Goal: Transaction & Acquisition: Obtain resource

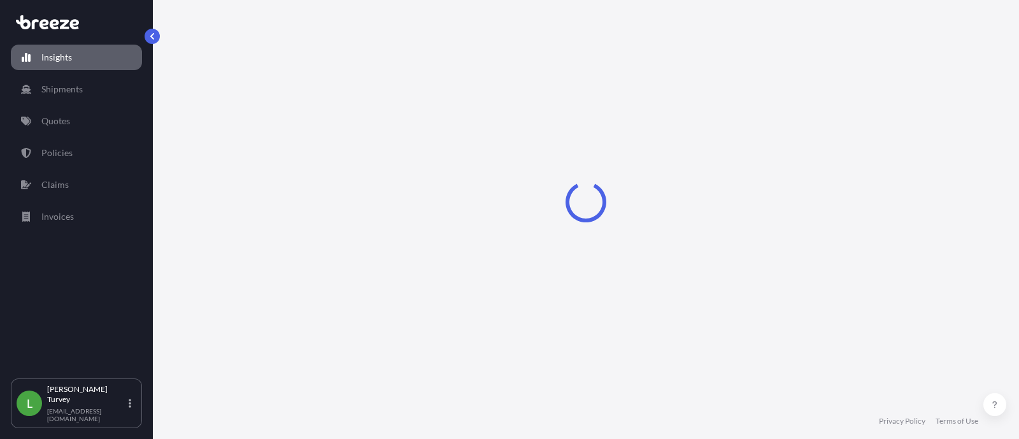
select select "2025"
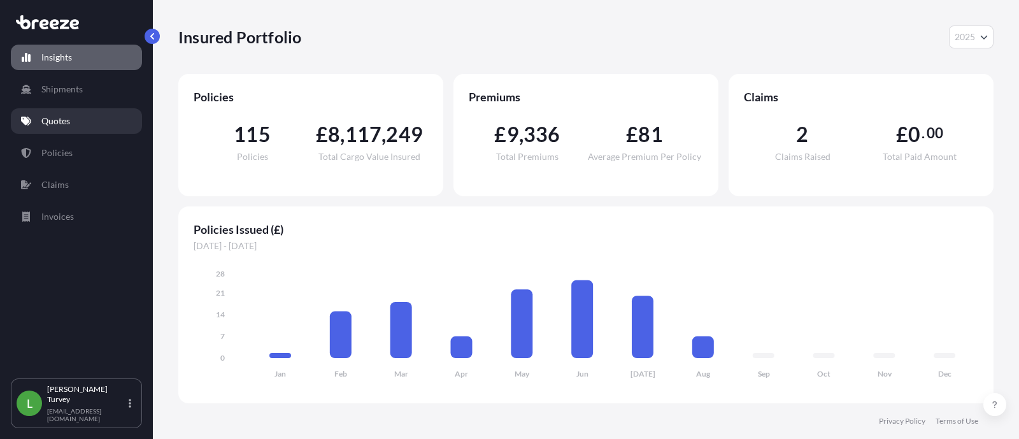
click at [67, 129] on link "Quotes" at bounding box center [76, 120] width 131 height 25
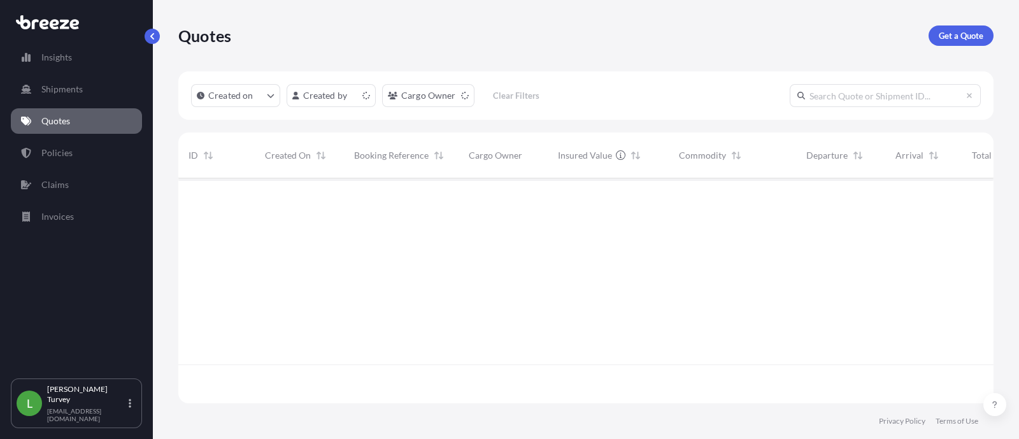
scroll to position [220, 802]
click at [958, 41] on p "Get a Quote" at bounding box center [960, 35] width 45 height 13
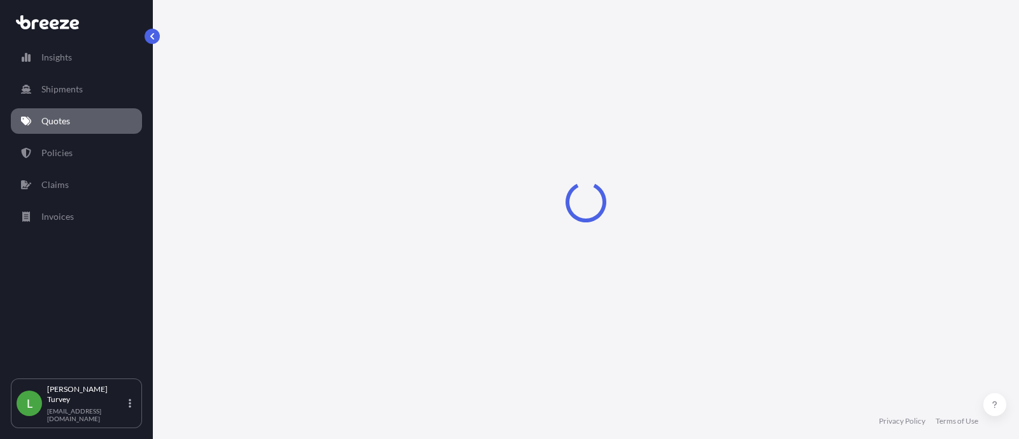
select select "Sea"
select select "1"
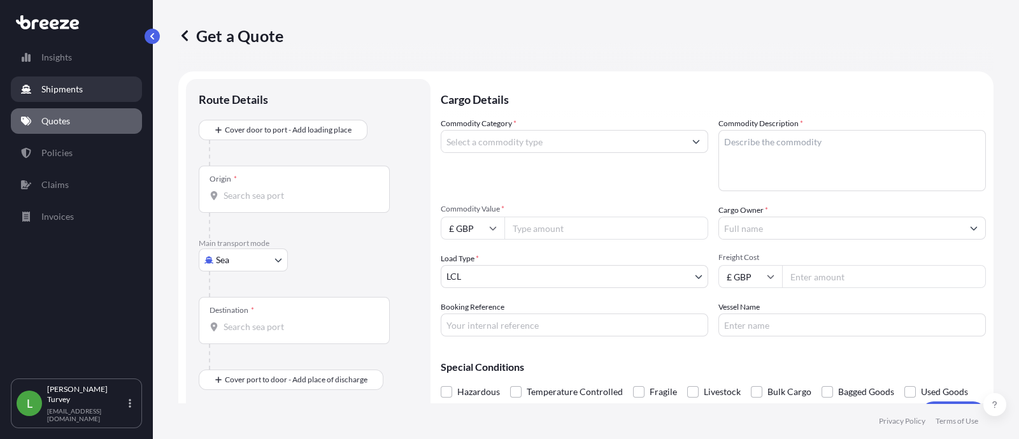
scroll to position [20, 0]
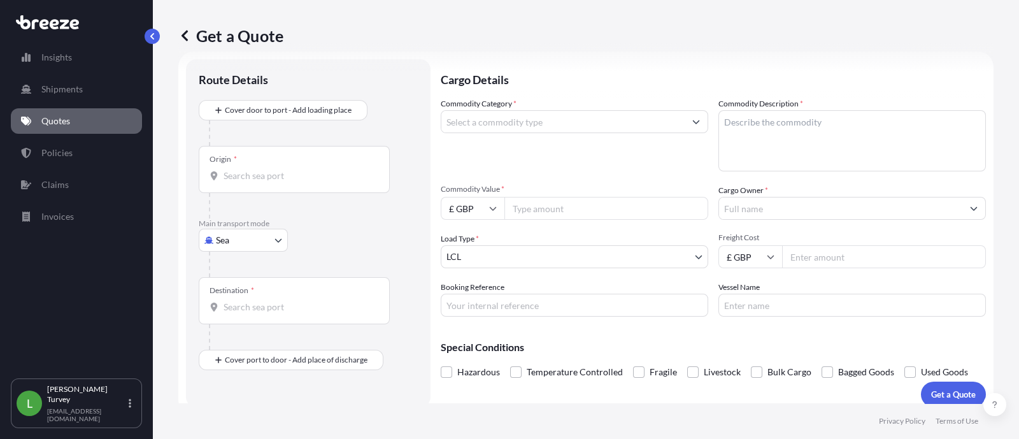
click at [290, 172] on input "Origin *" at bounding box center [298, 175] width 150 height 13
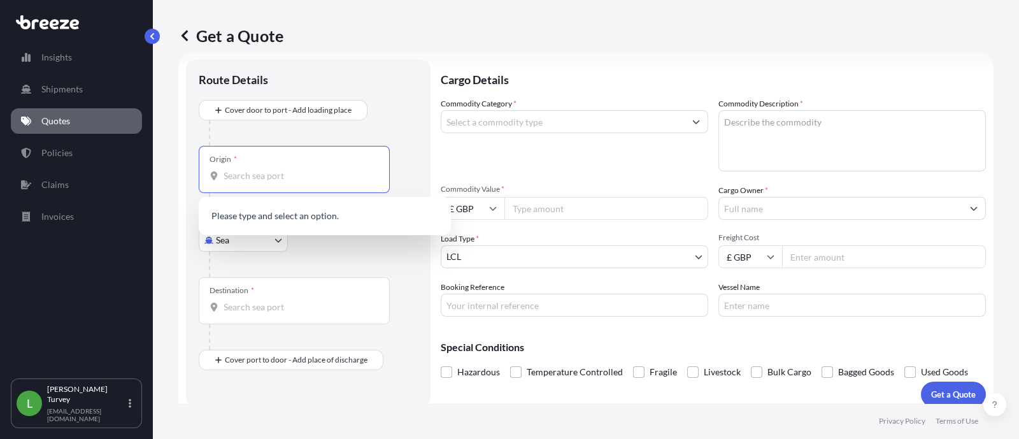
click at [324, 304] on input "Destination *" at bounding box center [298, 306] width 150 height 13
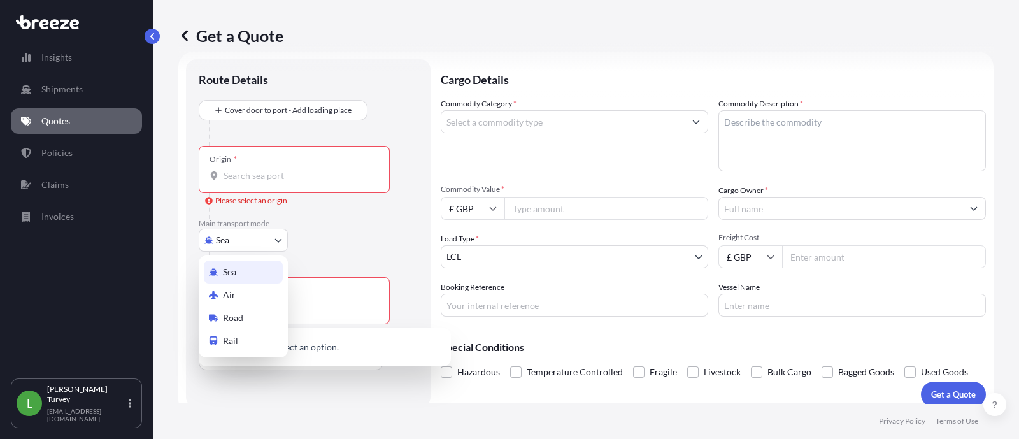
click at [243, 235] on body "0 options available. 0 options available. Insights Shipments Quotes Policies Cl…" at bounding box center [509, 219] width 1019 height 439
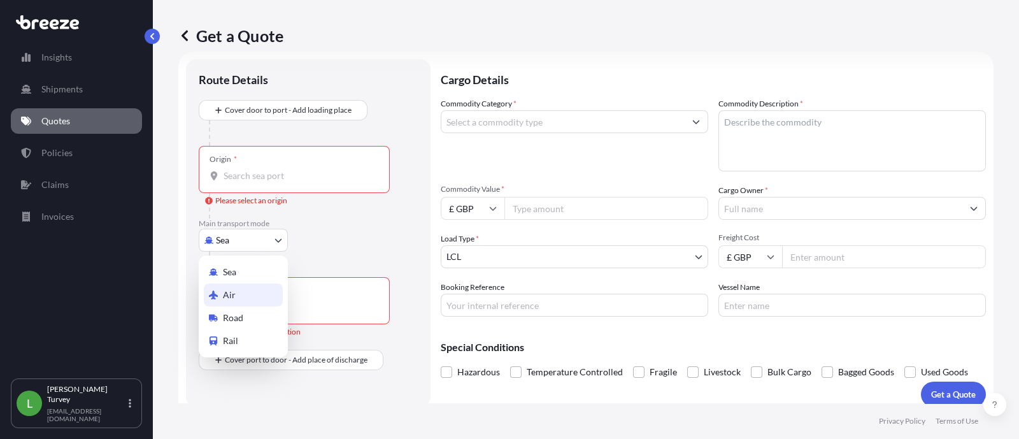
click at [216, 288] on div "Air" at bounding box center [243, 294] width 79 height 23
select select "Air"
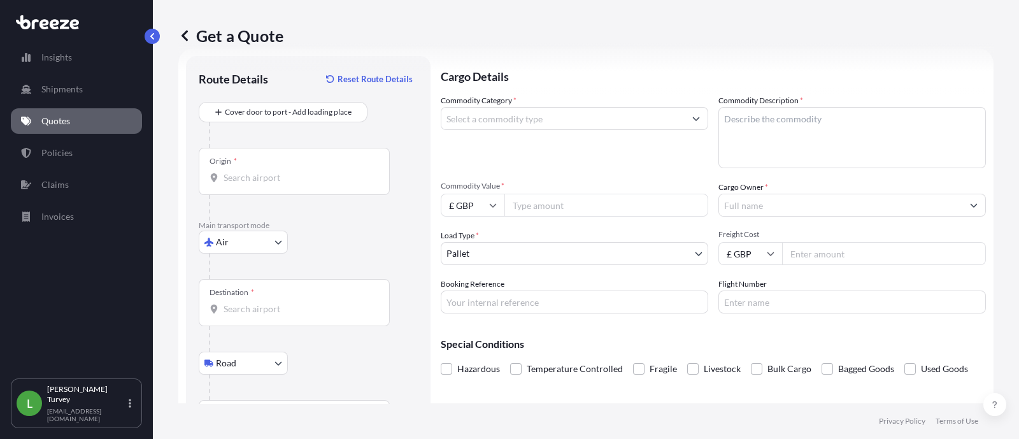
scroll to position [0, 0]
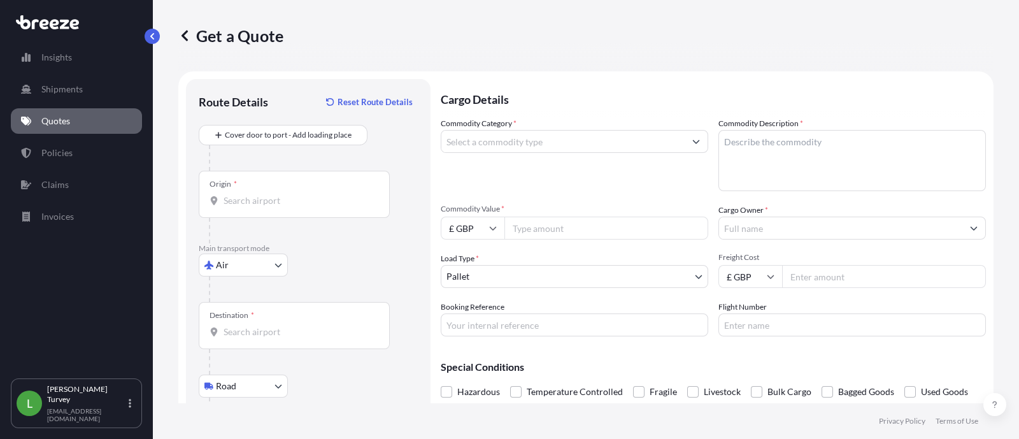
click at [546, 224] on input "Commodity Value *" at bounding box center [606, 227] width 204 height 23
paste input "4202.92"
type input "4202.92"
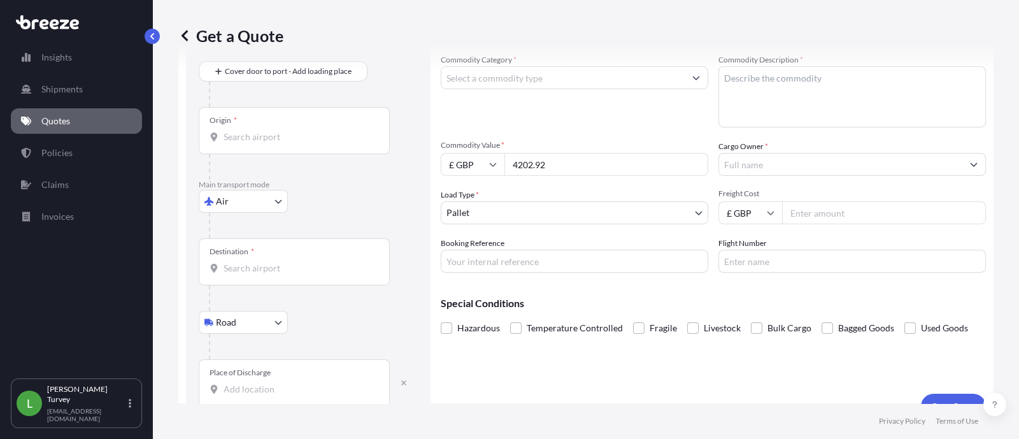
scroll to position [86, 0]
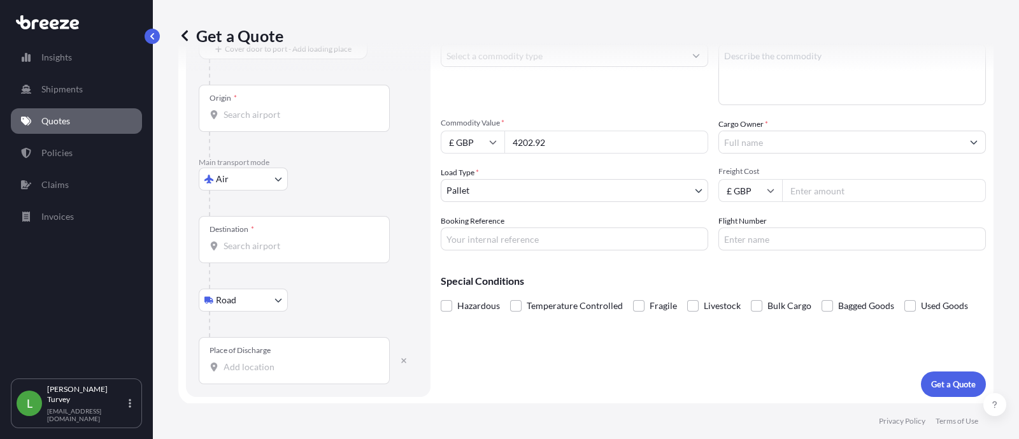
click at [461, 130] on input "£ GBP" at bounding box center [473, 141] width 64 height 23
click at [466, 173] on div "€ EUR" at bounding box center [472, 176] width 53 height 24
click at [470, 142] on input "€ EUR" at bounding box center [473, 141] width 64 height 23
drag, startPoint x: 484, startPoint y: 237, endPoint x: 458, endPoint y: 223, distance: 29.6
click at [486, 237] on div "$ USD" at bounding box center [472, 230] width 53 height 24
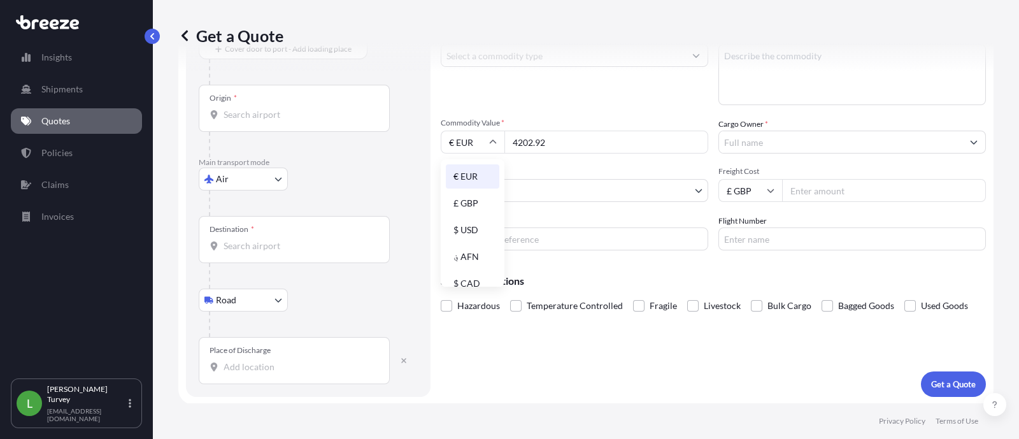
type input "$ USD"
drag, startPoint x: 551, startPoint y: 143, endPoint x: 492, endPoint y: 142, distance: 59.2
click at [493, 142] on div "$ USD 4202.92" at bounding box center [574, 141] width 267 height 23
paste input "1790.78"
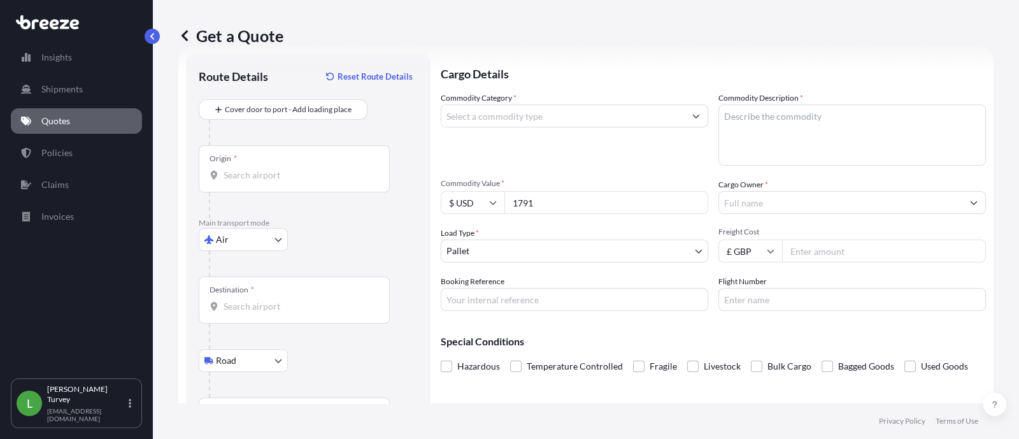
scroll to position [0, 0]
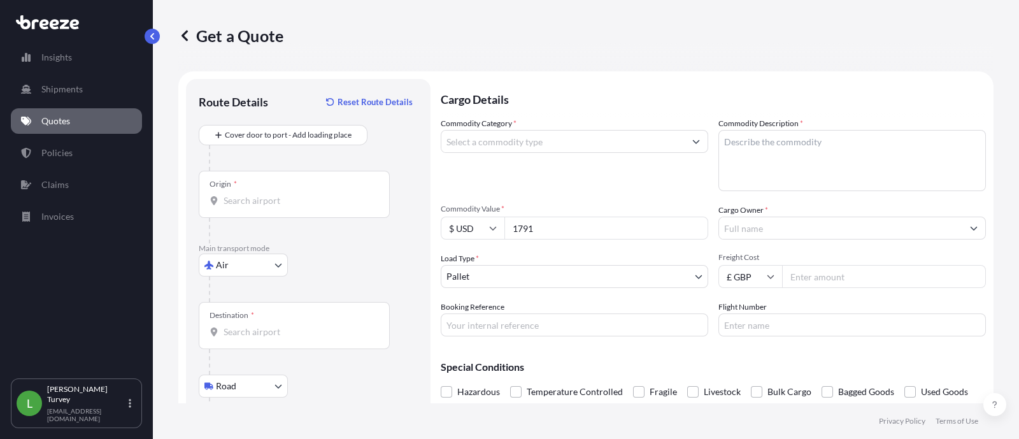
type input "1791"
click at [507, 136] on input "Commodity Category *" at bounding box center [562, 141] width 243 height 23
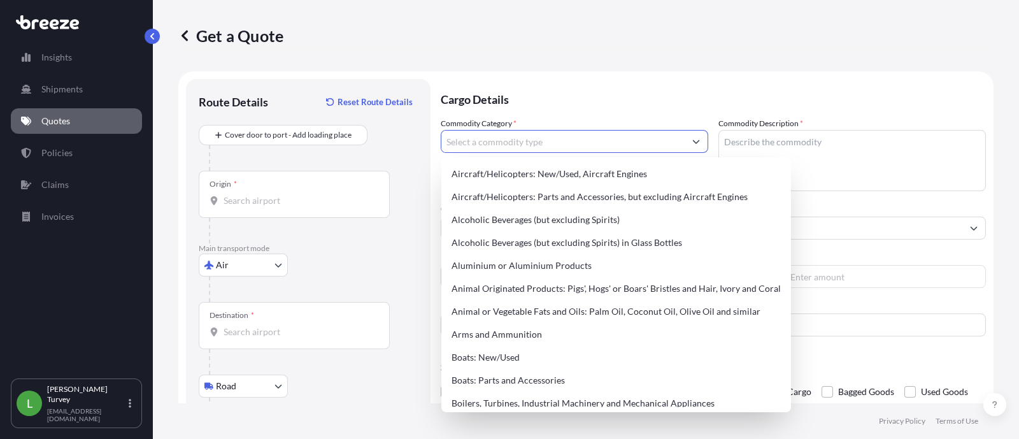
paste input "Section VIII - Raw hides and skins, leather, furskins and articles thereof; sad…"
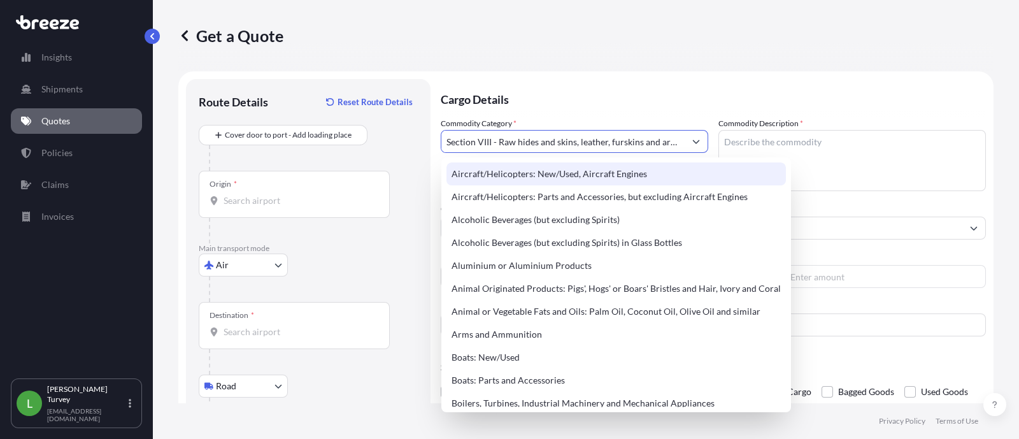
paste input "Articles of leather"
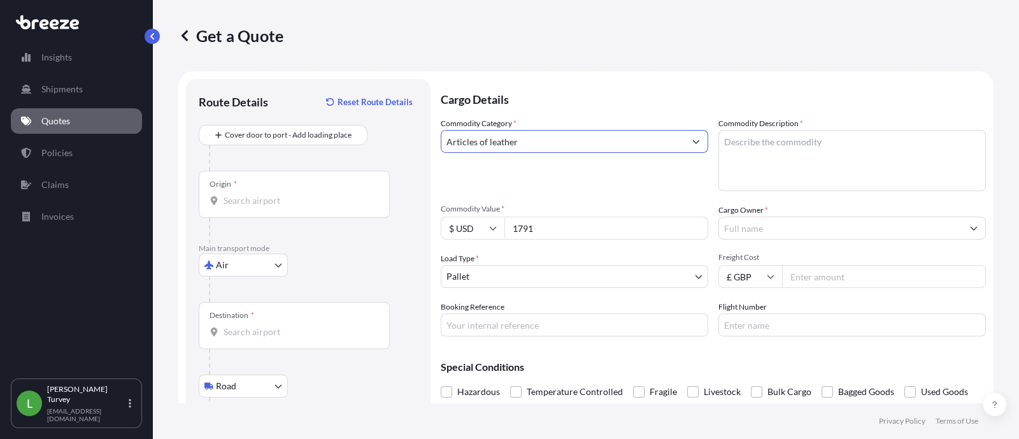
click at [552, 145] on input "Articles of leather" at bounding box center [562, 141] width 243 height 23
drag, startPoint x: 484, startPoint y: 141, endPoint x: 437, endPoint y: 126, distance: 48.7
click at [437, 126] on form "Route Details Reset Route Details Cover door to port - Add loading place Place …" at bounding box center [585, 280] width 815 height 419
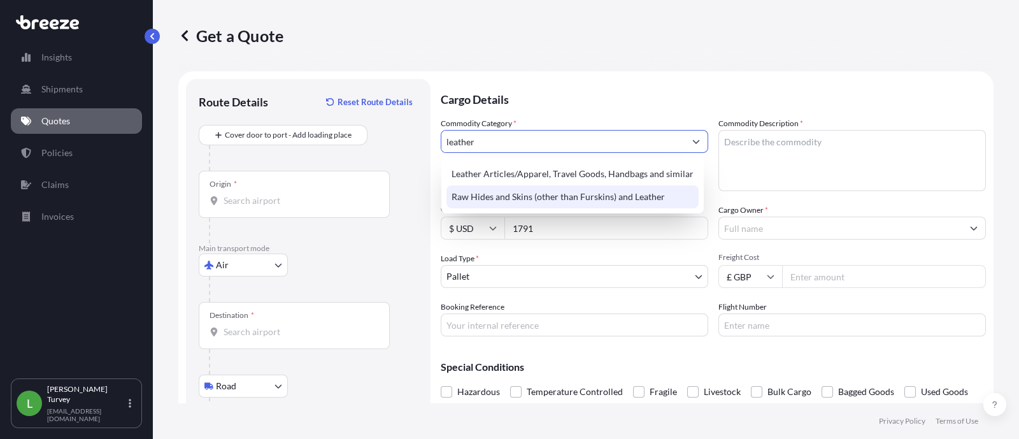
click at [532, 199] on div "Raw Hides and Skins (other than Furskins) and Leather" at bounding box center [572, 196] width 252 height 23
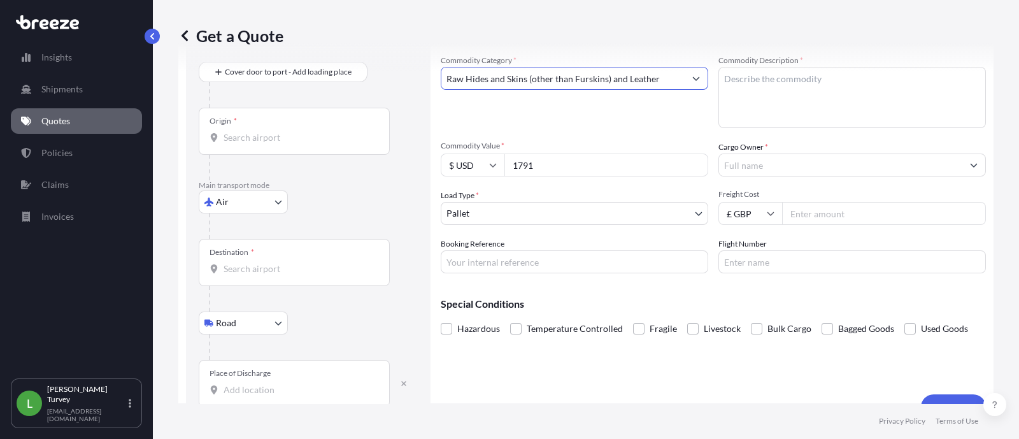
scroll to position [86, 0]
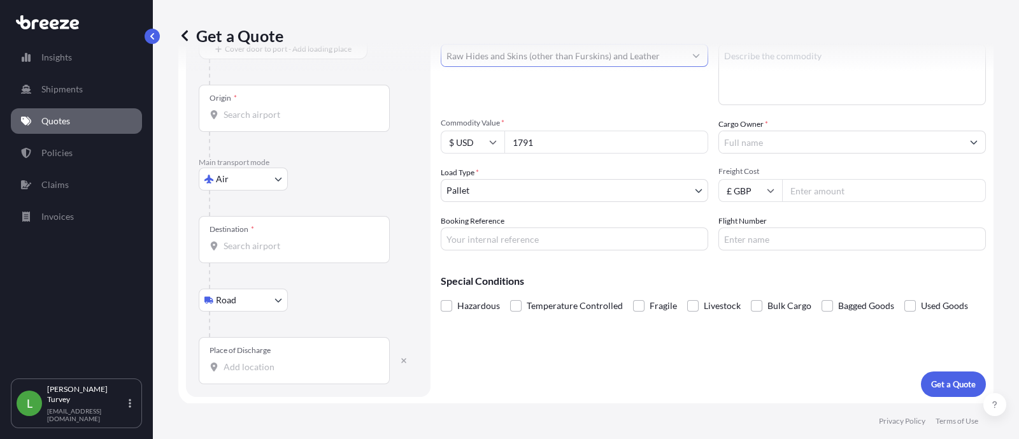
type input "Raw Hides and Skins (other than Furskins) and Leather"
click at [798, 218] on div "Commodity Category * Raw Hides and Skins (other than Furskins) and Leather Comm…" at bounding box center [713, 140] width 545 height 219
click at [805, 201] on div "Commodity Category * Raw Hides and Skins (other than Furskins) and Leather Comm…" at bounding box center [713, 140] width 545 height 219
drag, startPoint x: 803, startPoint y: 195, endPoint x: 807, endPoint y: 215, distance: 20.1
click at [807, 215] on div "Commodity Category * Raw Hides and Skins (other than Furskins) and Leather Comm…" at bounding box center [713, 140] width 545 height 219
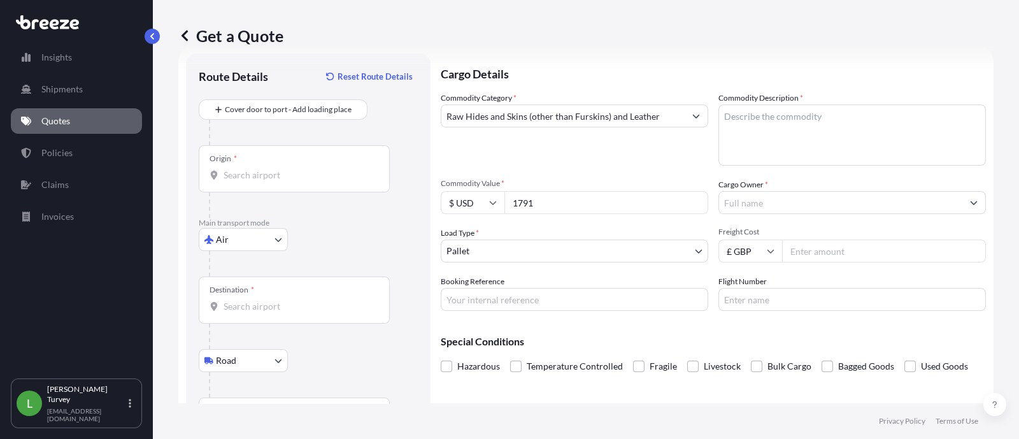
scroll to position [0, 0]
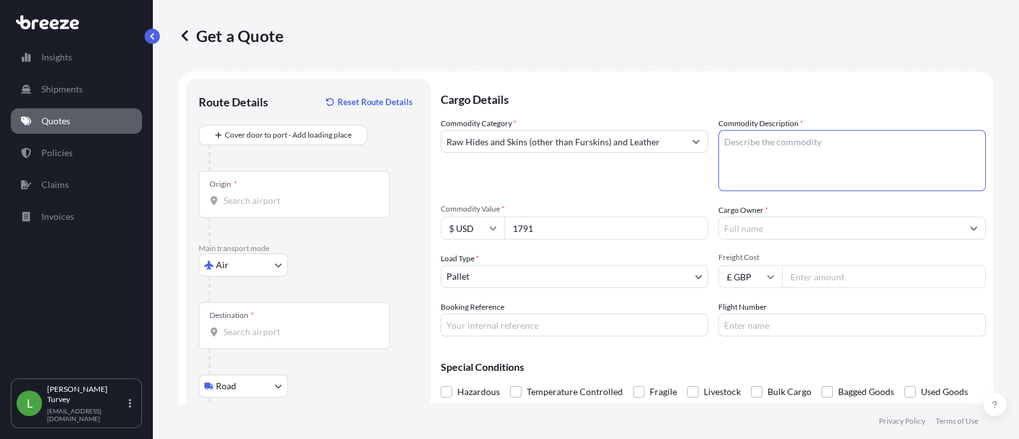
click at [750, 166] on textarea "Commodity Description *" at bounding box center [851, 160] width 267 height 61
click at [693, 187] on div "Commodity Category * Raw Hides and Skins (other than Furskins) and Leather" at bounding box center [574, 154] width 267 height 74
click at [723, 173] on textarea "Commodity Description *" at bounding box center [851, 160] width 267 height 61
click at [971, 138] on textarea "Commodity Description *" at bounding box center [851, 160] width 267 height 61
click at [929, 160] on textarea "Commodity Description *" at bounding box center [851, 160] width 267 height 61
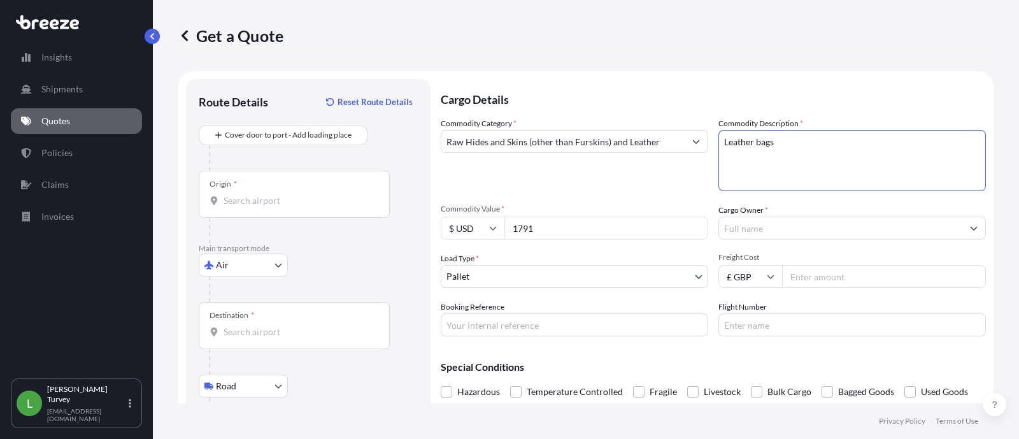
type textarea "Leather bags"
click at [877, 224] on input "Cargo Owner *" at bounding box center [840, 227] width 243 height 23
click at [856, 213] on div "Commodity Category * Raw Hides and Skins (other than Furskins) and Leather Comm…" at bounding box center [713, 226] width 545 height 219
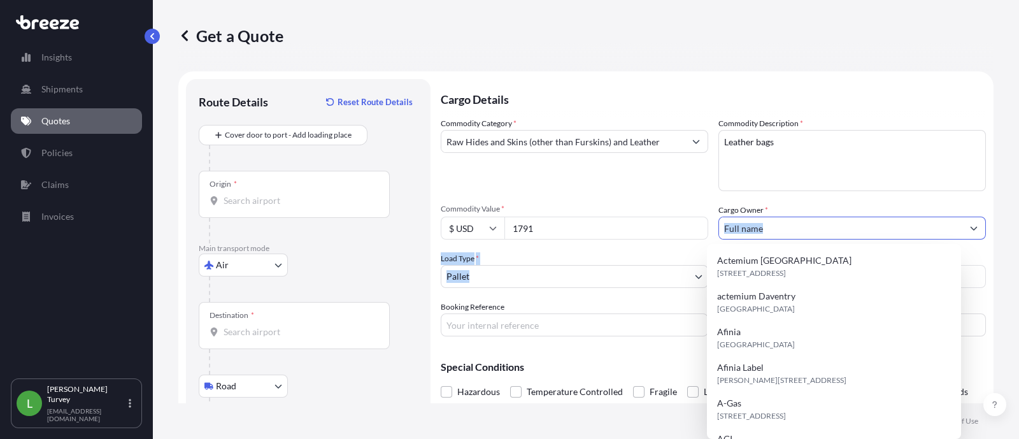
click at [871, 220] on input "Cargo Owner *" at bounding box center [840, 227] width 243 height 23
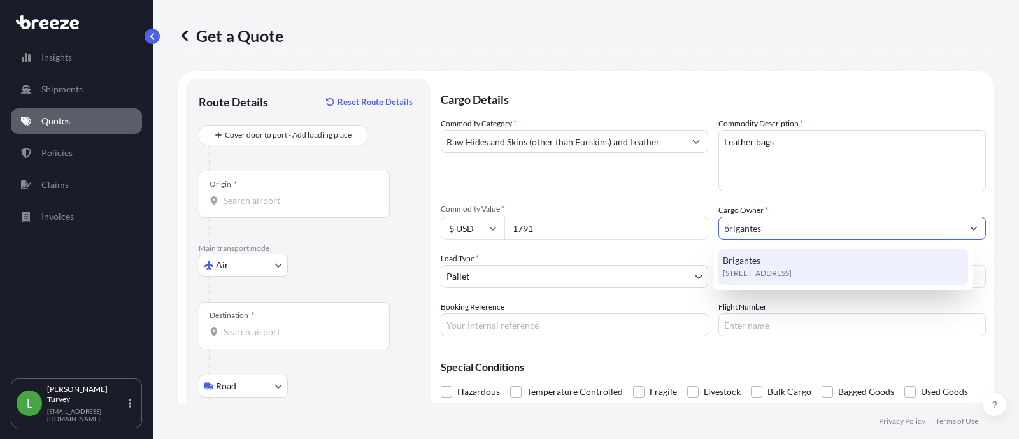
click at [791, 268] on span "[STREET_ADDRESS]" at bounding box center [757, 273] width 69 height 13
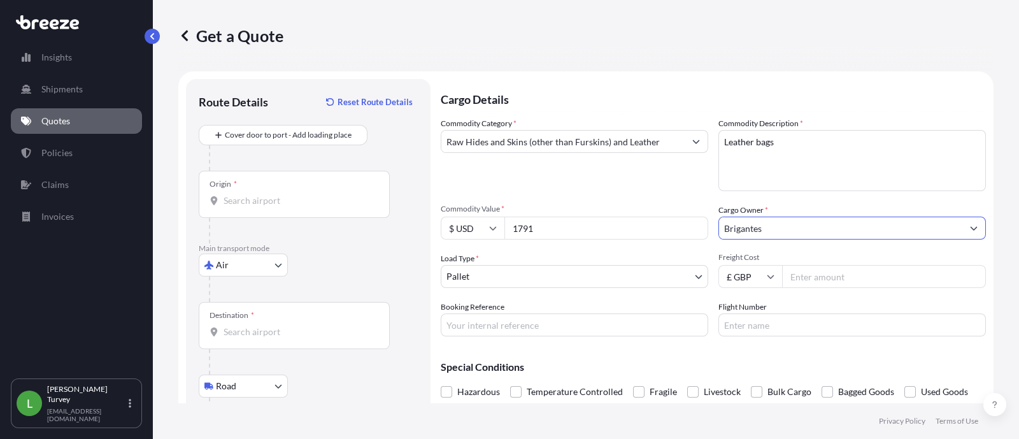
type input "Brigantes"
click at [812, 281] on input "Freight Cost" at bounding box center [884, 276] width 204 height 23
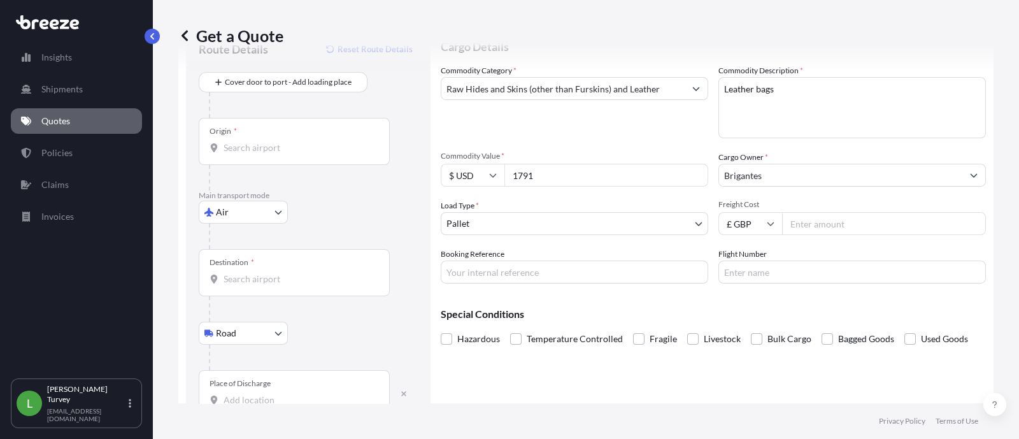
scroll to position [86, 0]
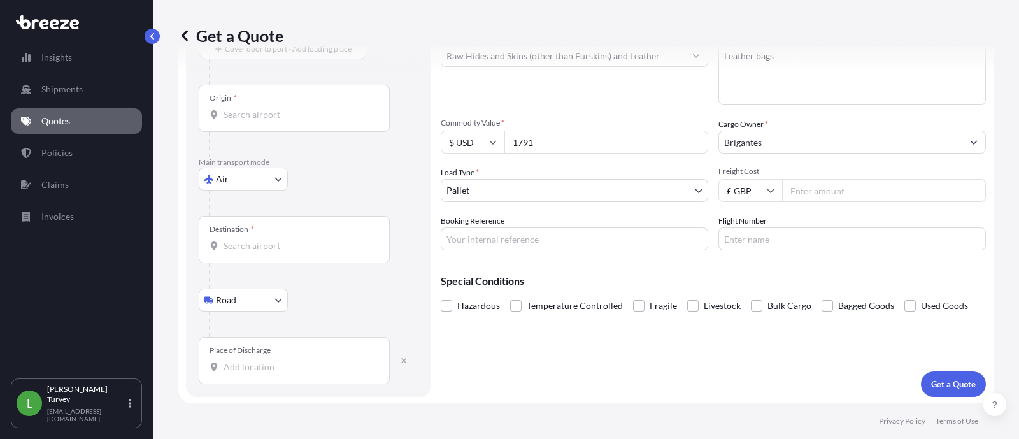
click at [803, 230] on input "Flight Number" at bounding box center [851, 238] width 267 height 23
click at [882, 195] on input "Freight Cost" at bounding box center [884, 190] width 204 height 23
type input "880"
click at [926, 374] on button "Get a Quote" at bounding box center [952, 383] width 65 height 25
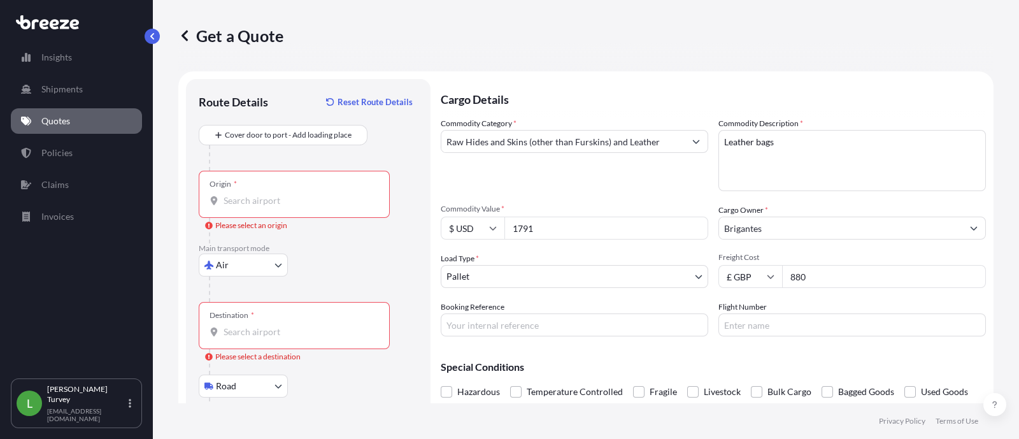
click at [258, 187] on div "Origin *" at bounding box center [294, 194] width 191 height 47
click at [258, 194] on input "Origin * Please select an origin" at bounding box center [298, 200] width 150 height 13
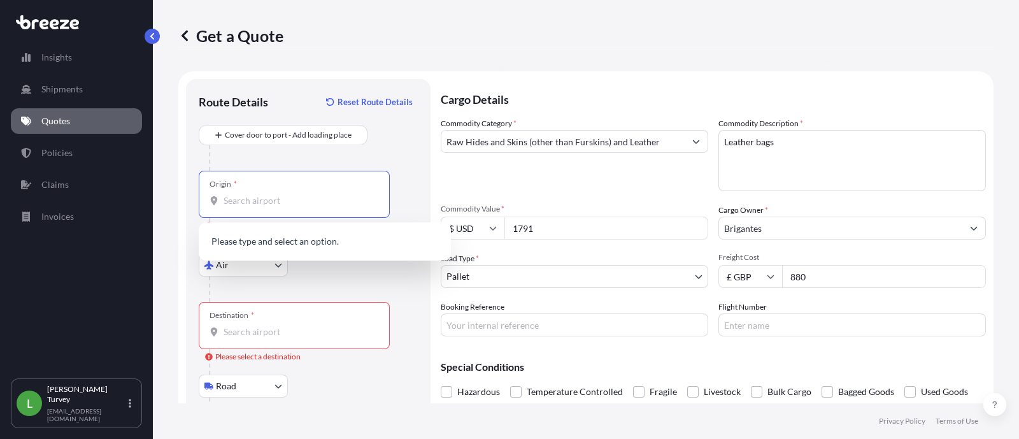
paste input "[GEOGRAPHIC_DATA]"
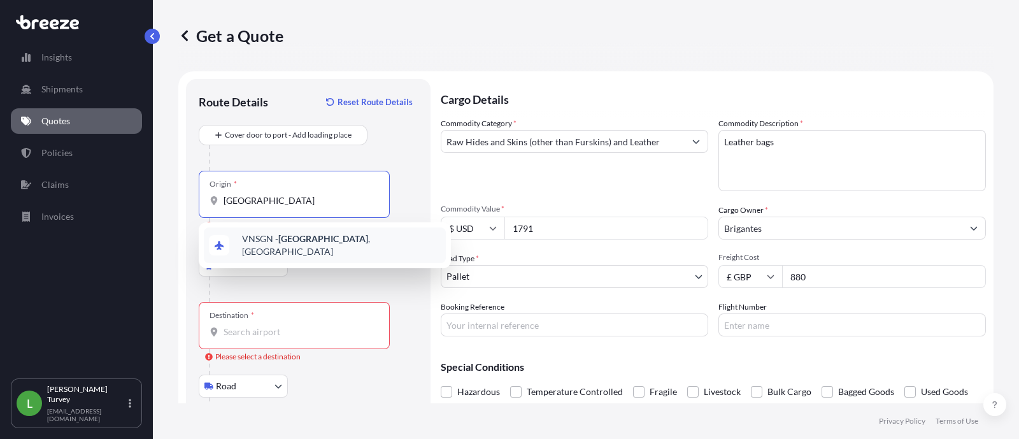
click at [352, 236] on span "VNSGN - [GEOGRAPHIC_DATA] , [GEOGRAPHIC_DATA]" at bounding box center [341, 244] width 199 height 25
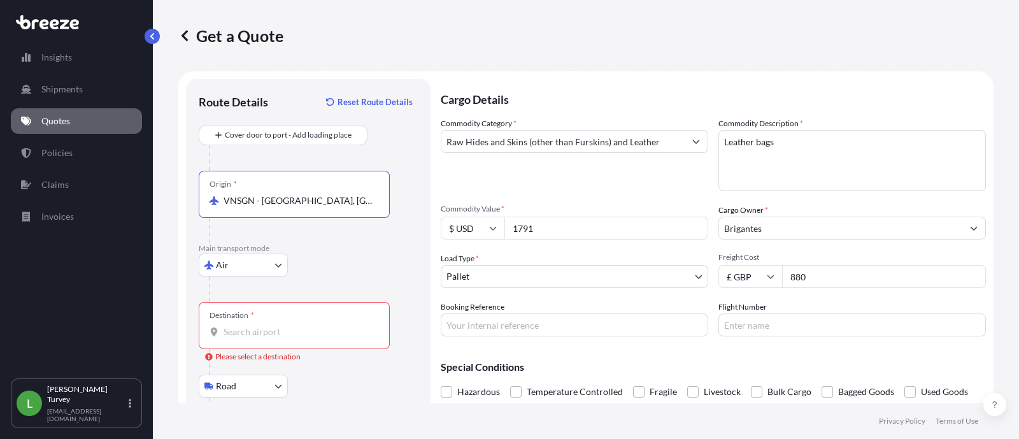
scroll to position [86, 0]
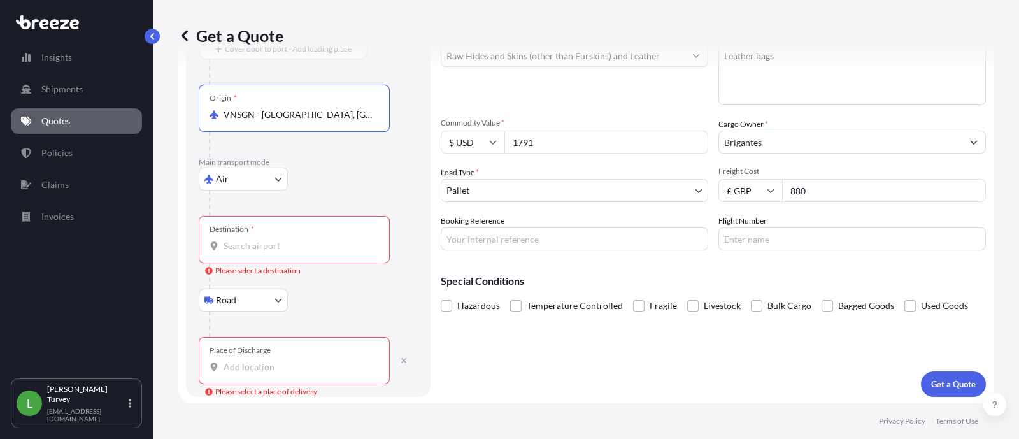
type input "VNSGN - [GEOGRAPHIC_DATA], [GEOGRAPHIC_DATA]"
click at [357, 222] on div "Destination *" at bounding box center [294, 239] width 191 height 47
click at [357, 239] on input "Destination * Please select a destination" at bounding box center [298, 245] width 150 height 13
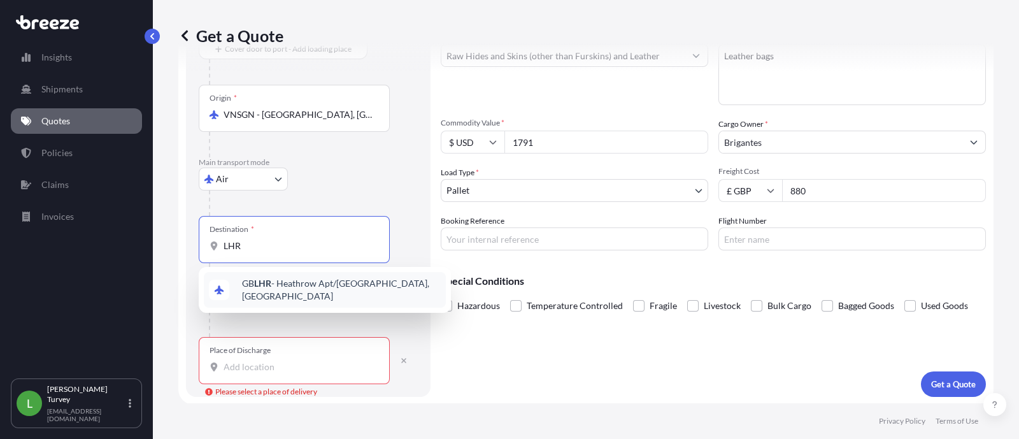
click at [313, 297] on div "GB LHR - Heathrow Apt/[GEOGRAPHIC_DATA], [GEOGRAPHIC_DATA]" at bounding box center [325, 290] width 242 height 36
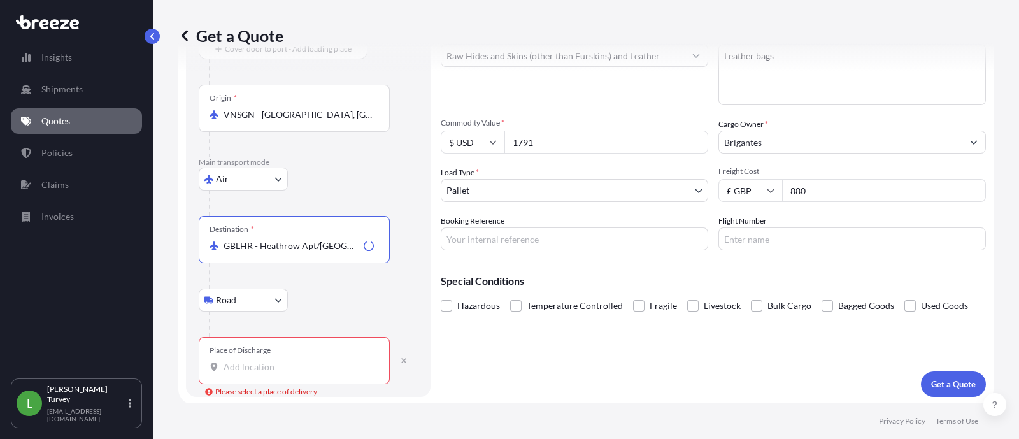
type input "GBLHR - Heathrow Apt/[GEOGRAPHIC_DATA], [GEOGRAPHIC_DATA]"
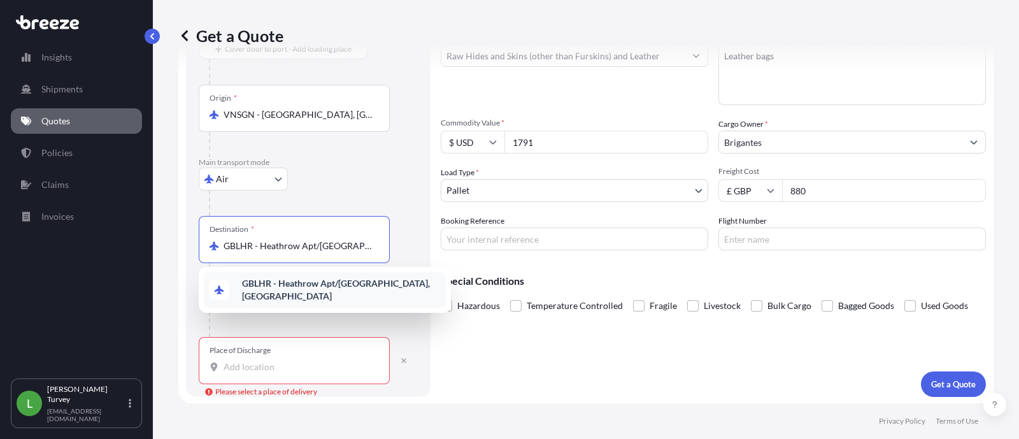
click at [379, 359] on div "Place of Discharge" at bounding box center [294, 360] width 191 height 47
click at [374, 360] on input "Place of Discharge Please select a place of delivery" at bounding box center [298, 366] width 150 height 13
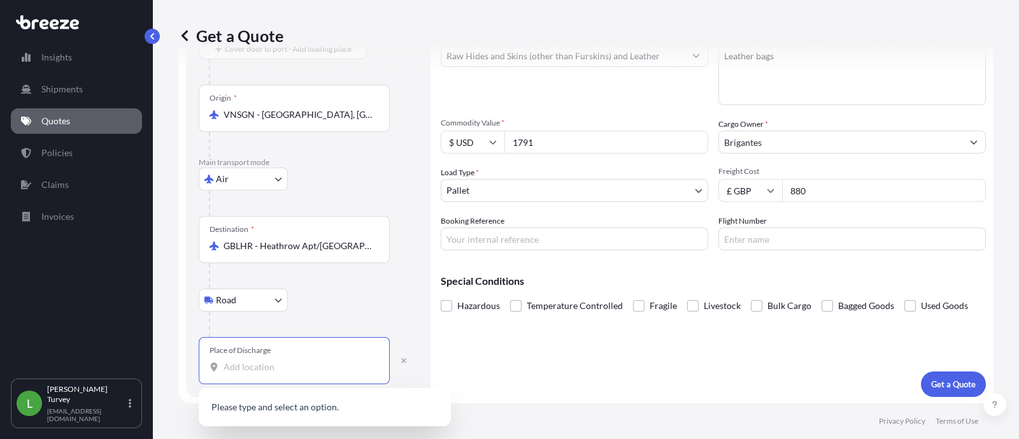
paste input "[GEOGRAPHIC_DATA]"
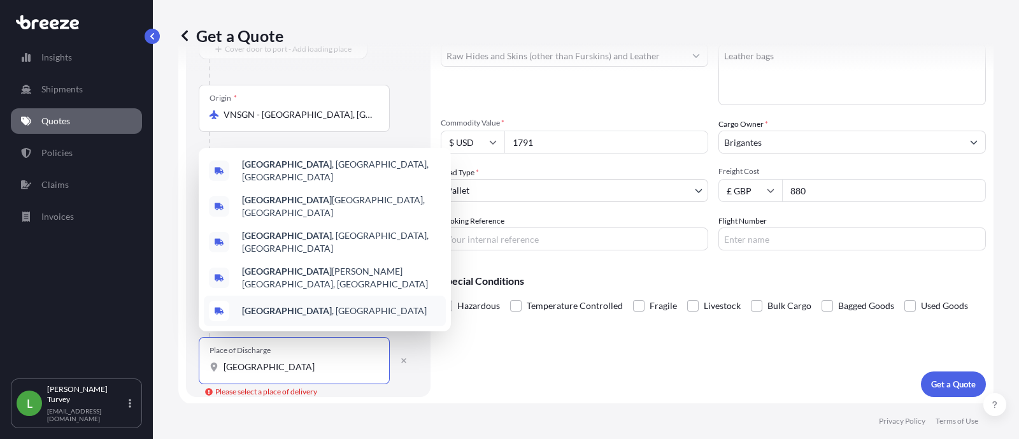
drag, startPoint x: 296, startPoint y: 369, endPoint x: 57, endPoint y: 376, distance: 238.8
click at [57, 376] on div "Insights Shipments Quotes Policies Claims Invoices L [PERSON_NAME] [EMAIL_ADDRE…" at bounding box center [509, 219] width 1019 height 439
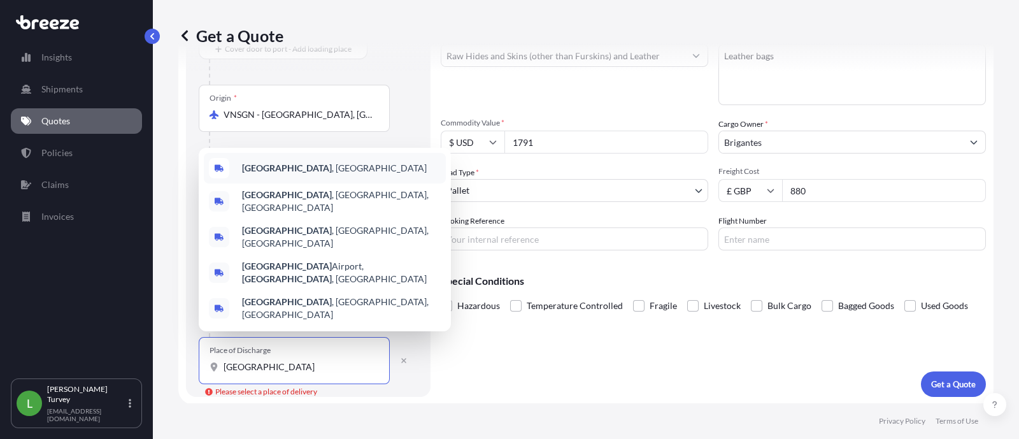
click at [353, 183] on div "[GEOGRAPHIC_DATA] , [GEOGRAPHIC_DATA]" at bounding box center [325, 168] width 242 height 31
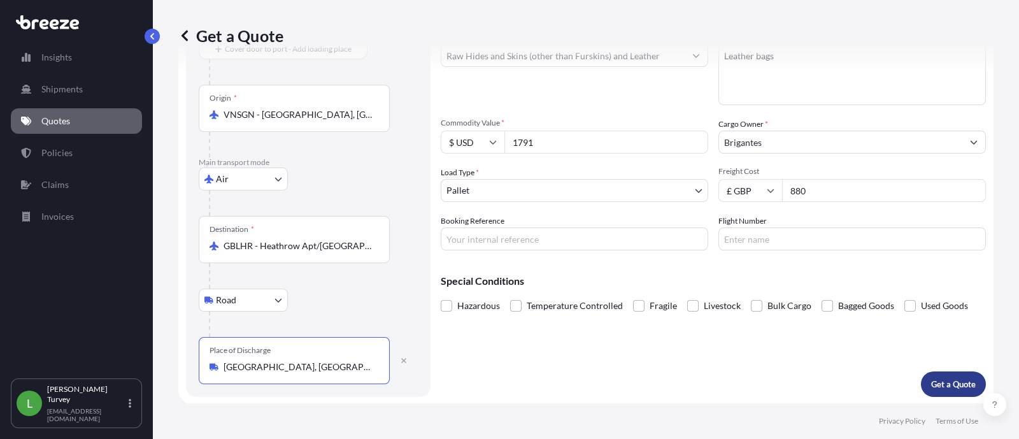
type input "[GEOGRAPHIC_DATA], [GEOGRAPHIC_DATA]"
click at [949, 377] on p "Get a Quote" at bounding box center [953, 383] width 45 height 13
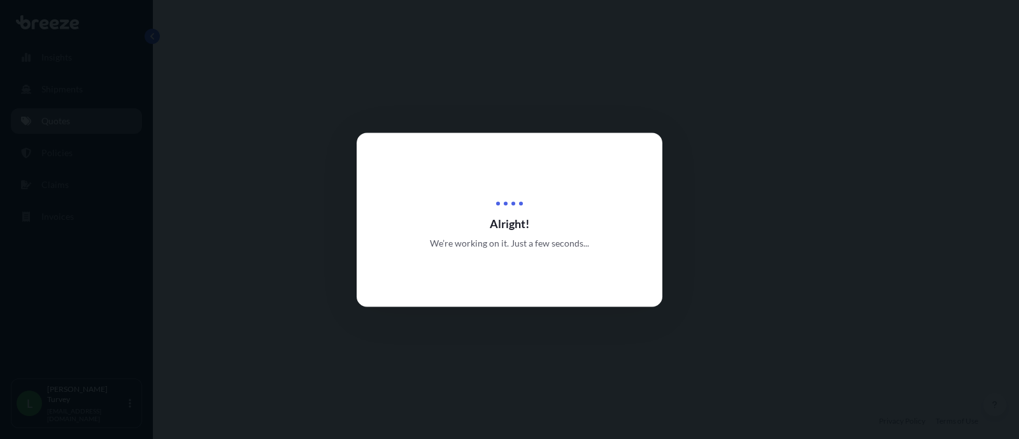
select select "Air"
select select "Road"
select select "1"
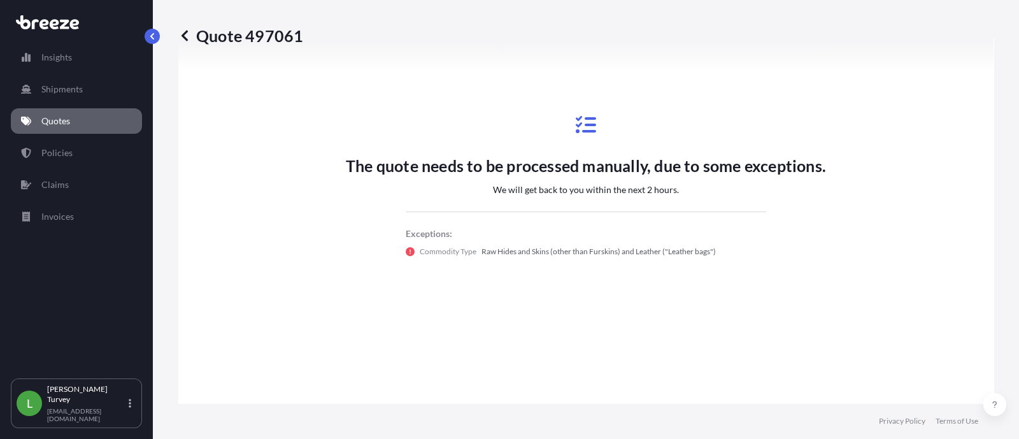
scroll to position [645, 0]
